Goal: Check status: Check status

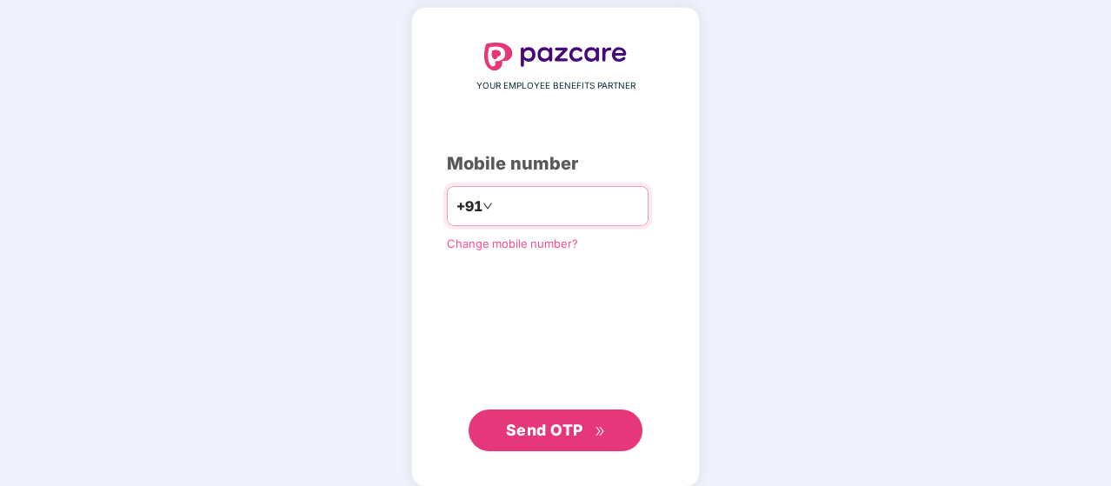
scroll to position [87, 0]
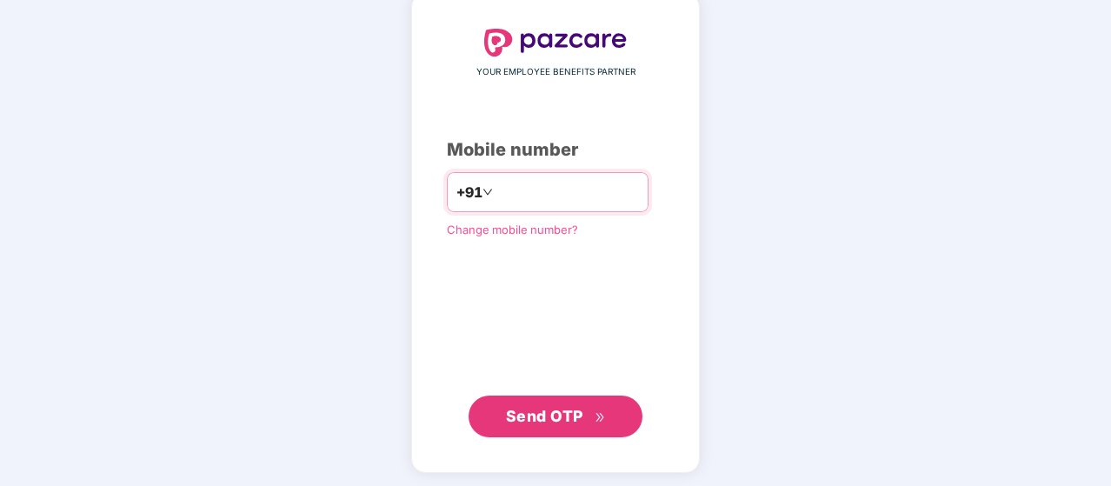
type input "**********"
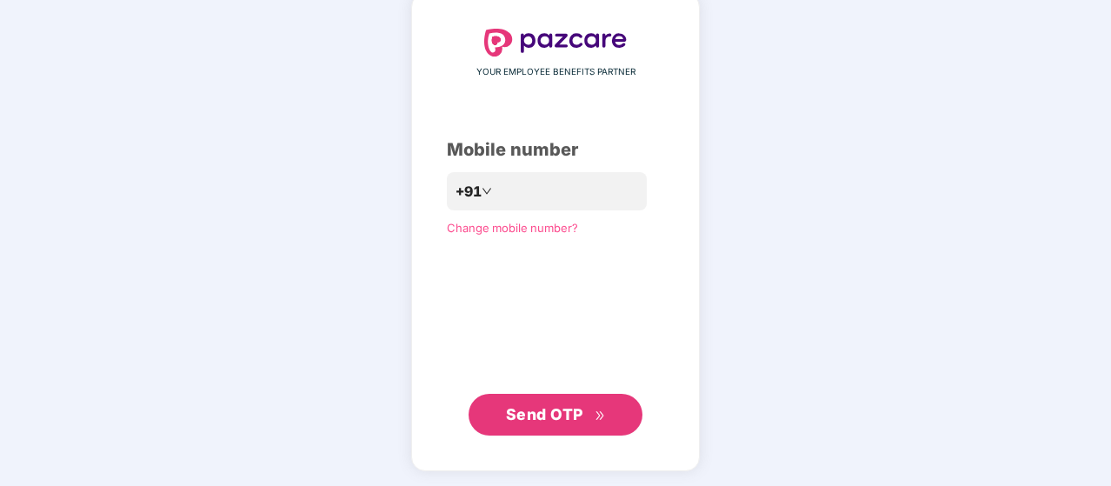
click at [569, 412] on span "Send OTP" at bounding box center [544, 414] width 77 height 18
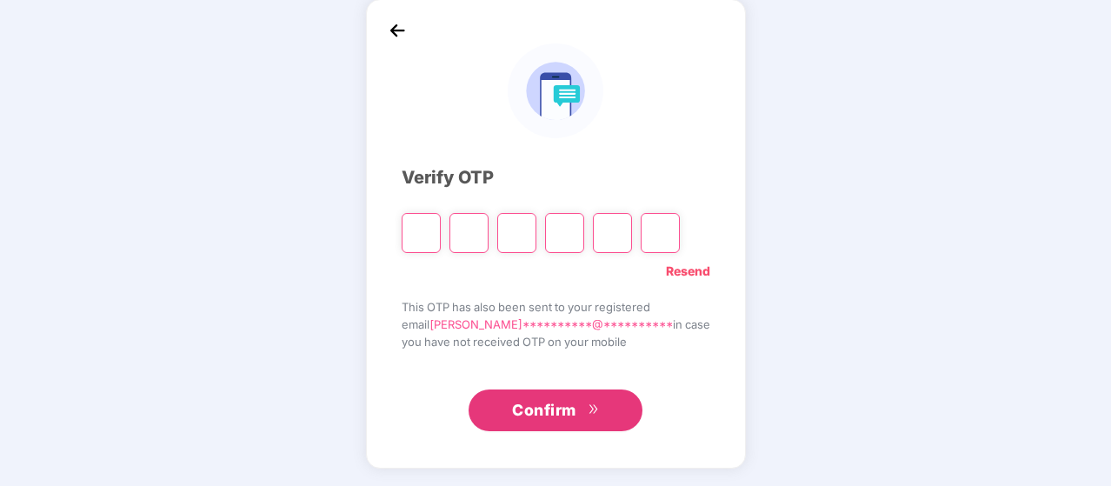
scroll to position [80, 0]
type input "*"
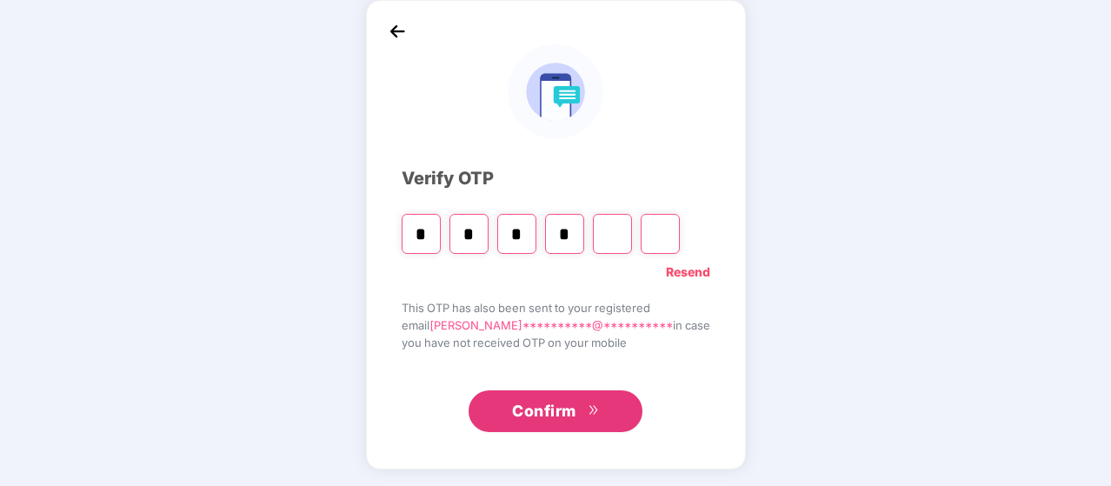
type input "*"
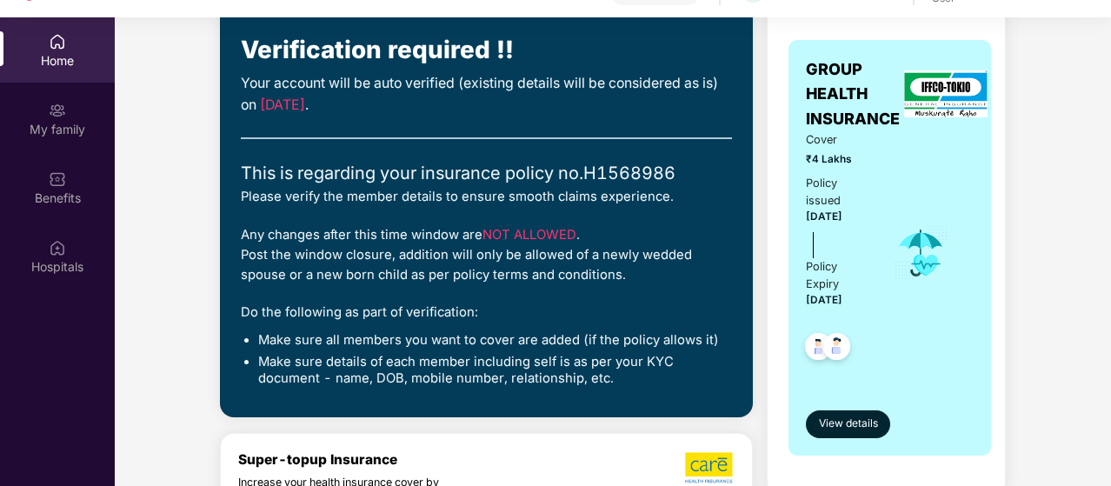
scroll to position [174, 0]
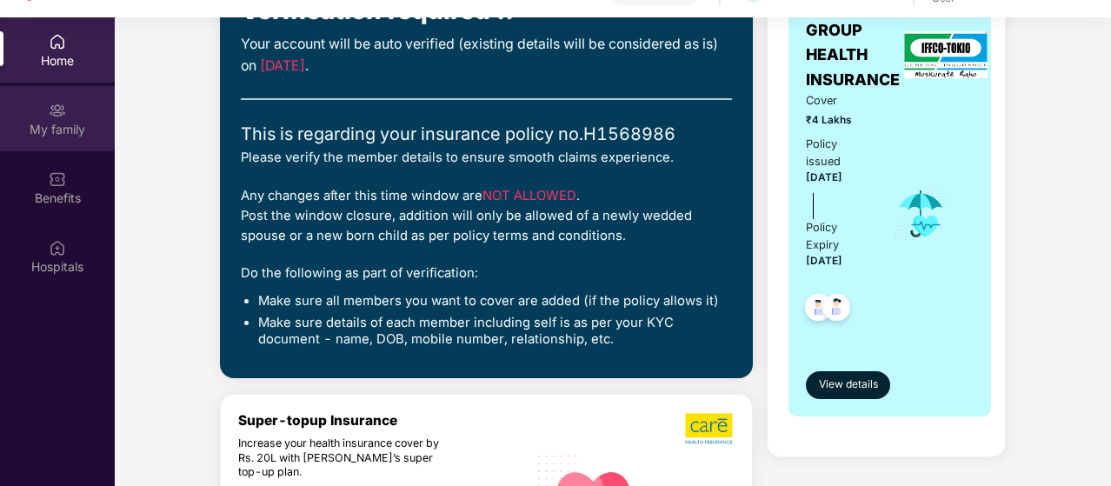
click at [64, 123] on div "My family" at bounding box center [57, 129] width 115 height 17
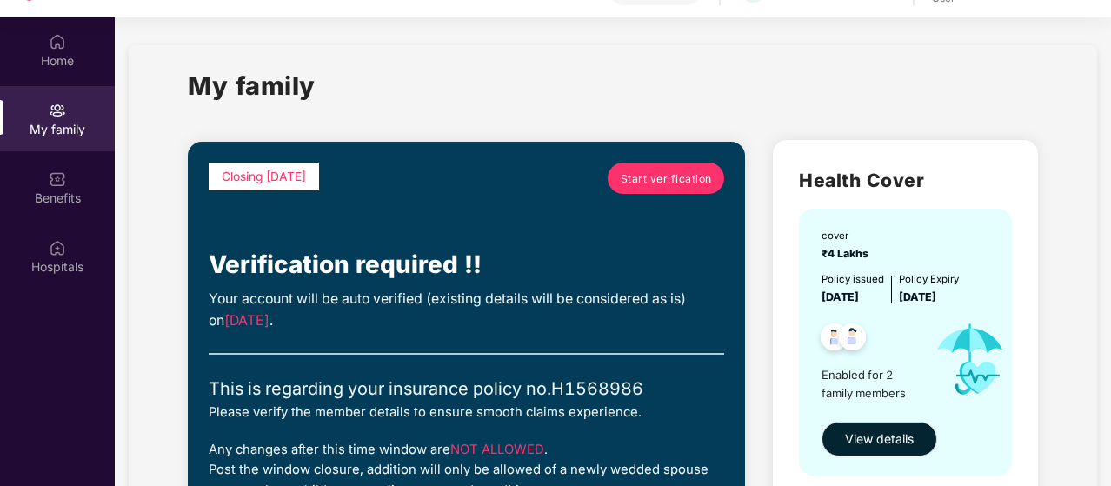
scroll to position [261, 0]
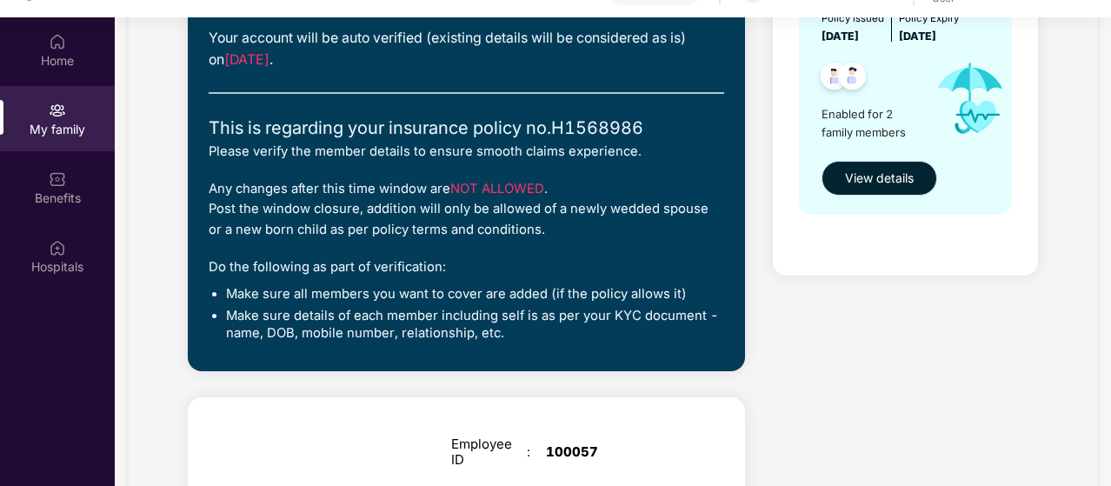
click at [871, 189] on button "View details" at bounding box center [879, 178] width 116 height 35
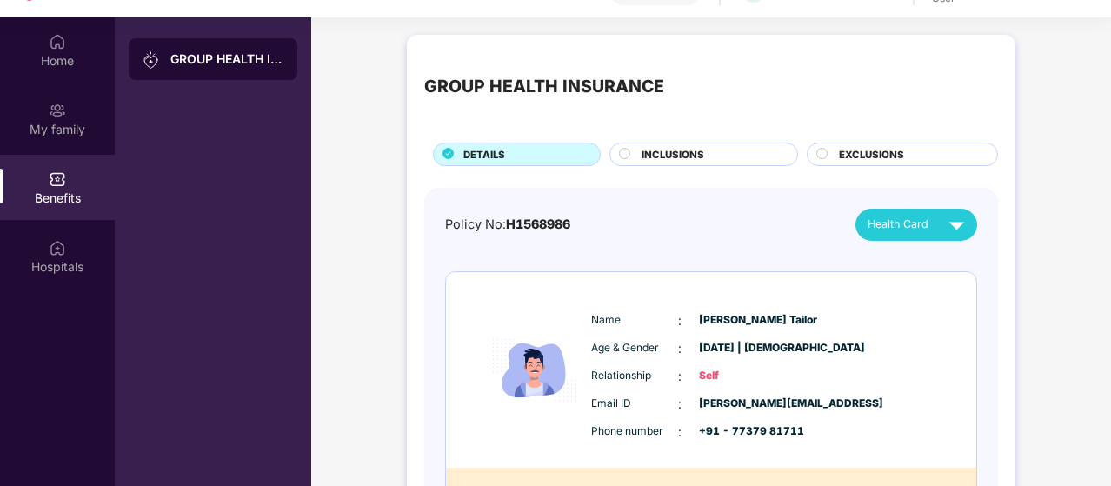
click at [662, 156] on span "INCLUSIONS" at bounding box center [673, 155] width 63 height 16
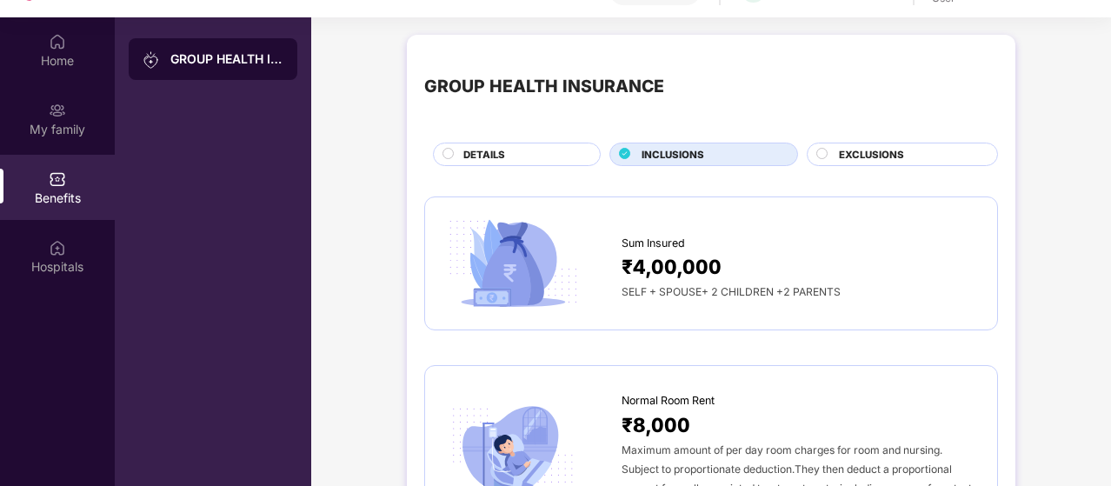
click at [466, 154] on span "DETAILS" at bounding box center [484, 155] width 42 height 16
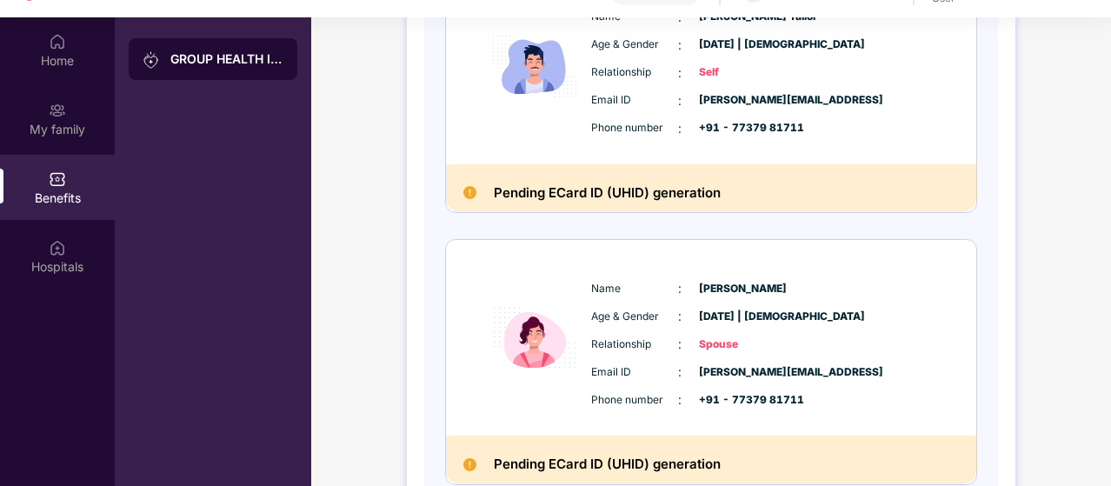
scroll to position [390, 0]
